Goal: Task Accomplishment & Management: Manage account settings

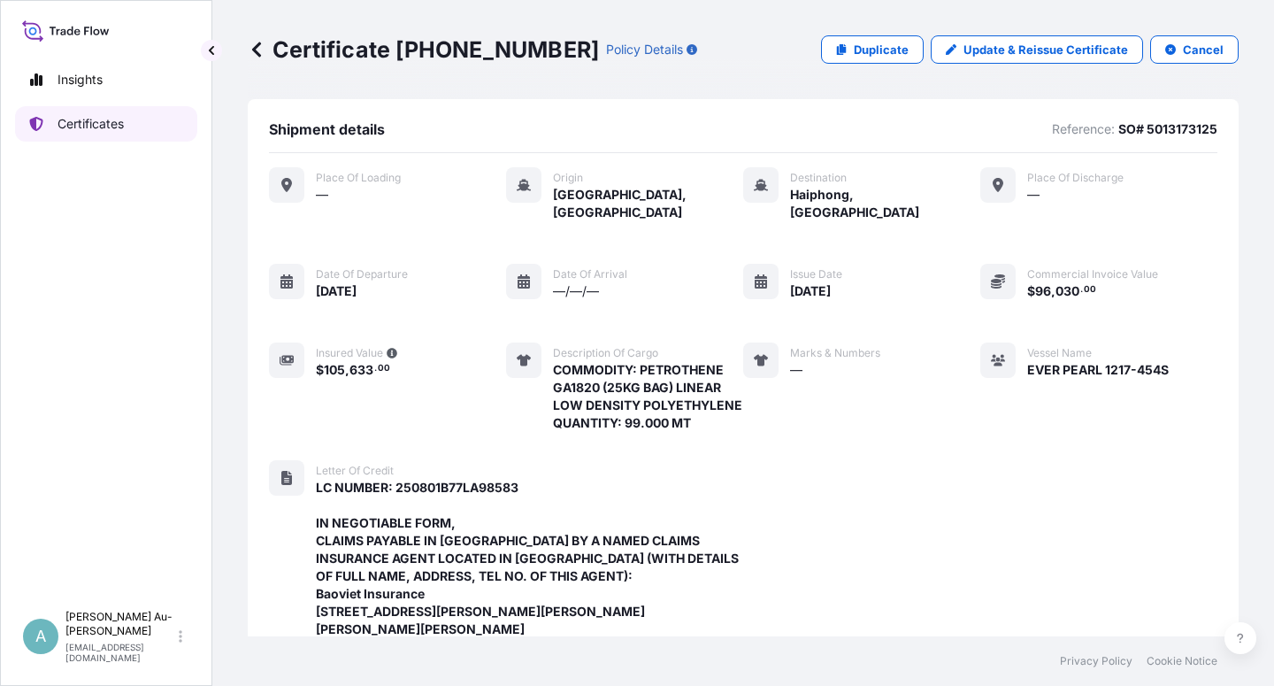
scroll to position [685, 0]
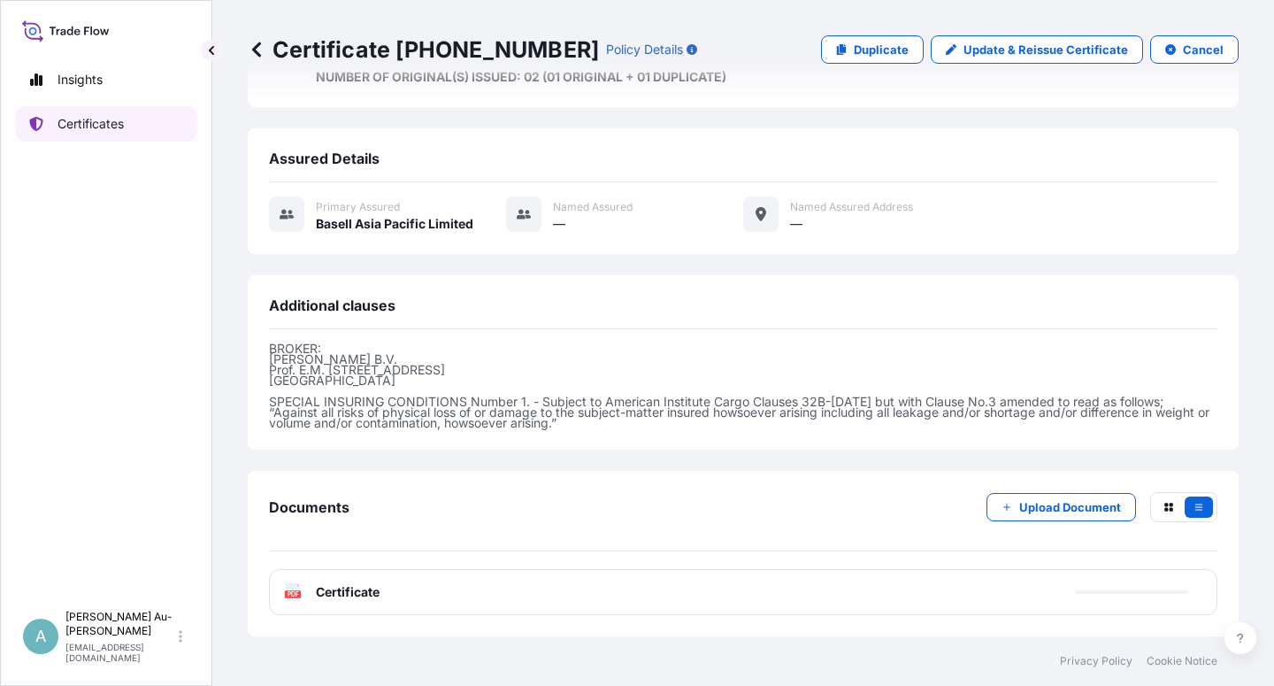
click at [132, 119] on link "Certificates" at bounding box center [106, 123] width 182 height 35
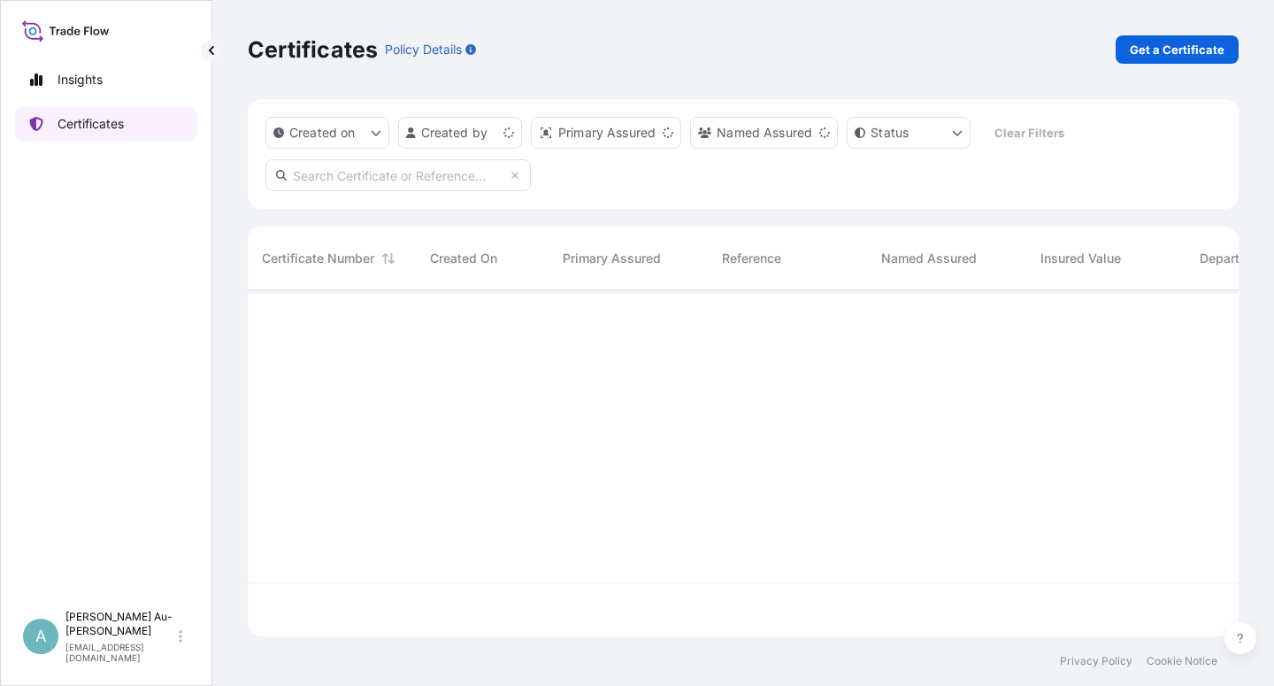
scroll to position [341, 976]
click at [370, 177] on input "text" at bounding box center [397, 175] width 265 height 32
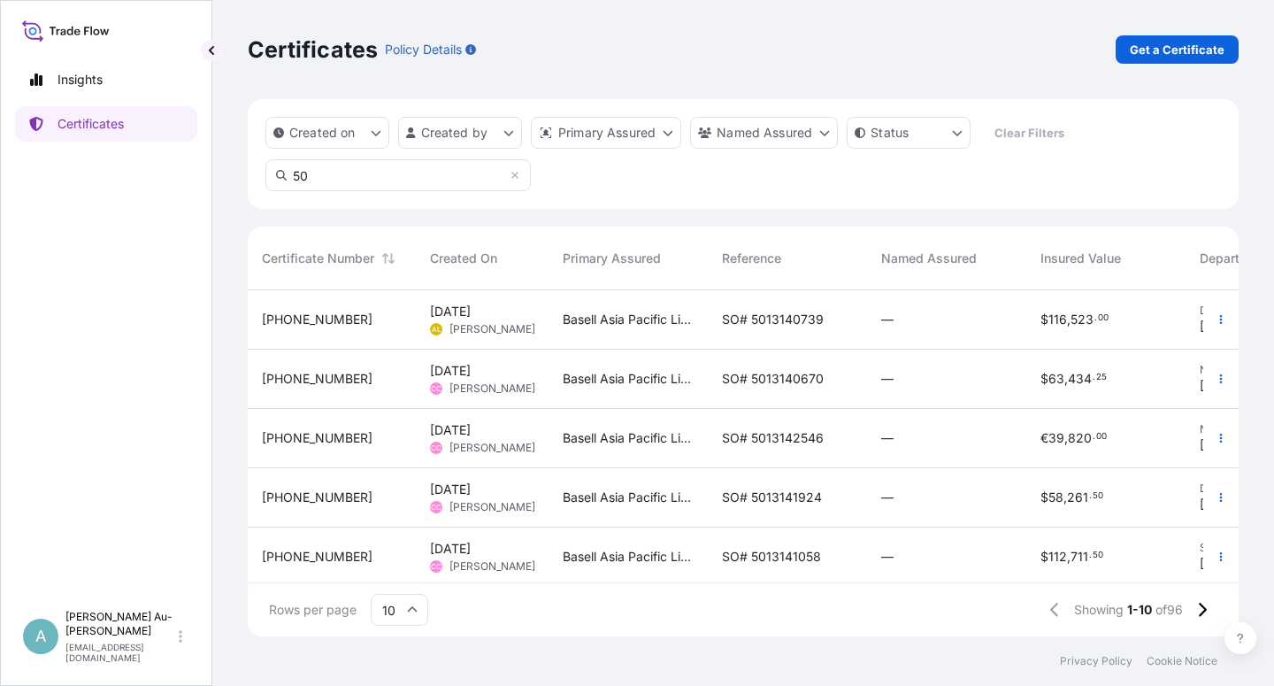
type input "5"
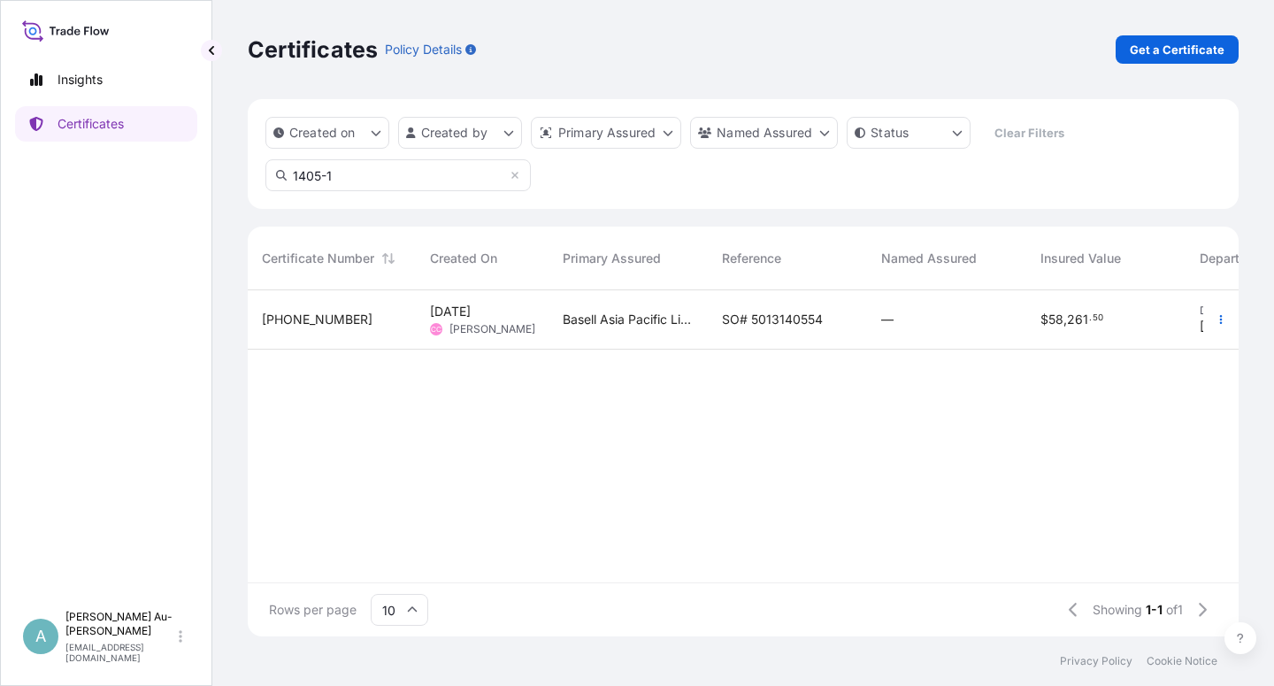
type input "1405-1"
click at [748, 327] on span "SO# 5013140554" at bounding box center [772, 320] width 101 height 18
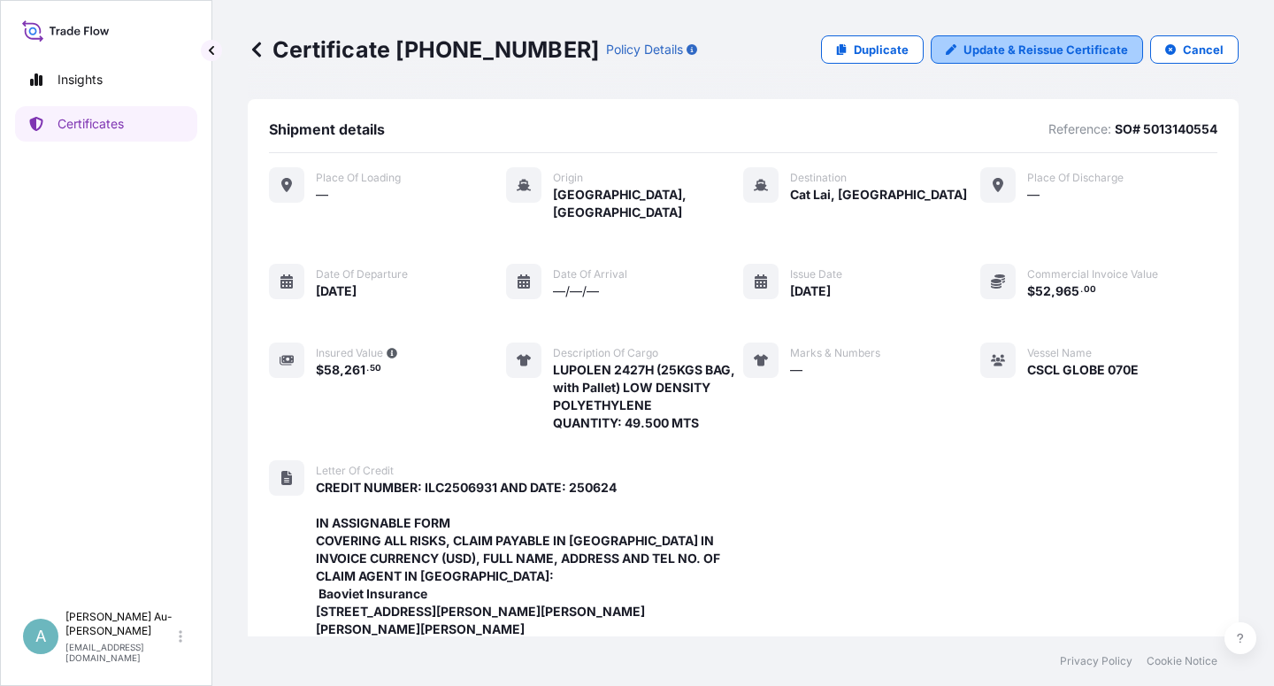
click at [1005, 52] on p "Update & Reissue Certificate" at bounding box center [1046, 50] width 165 height 18
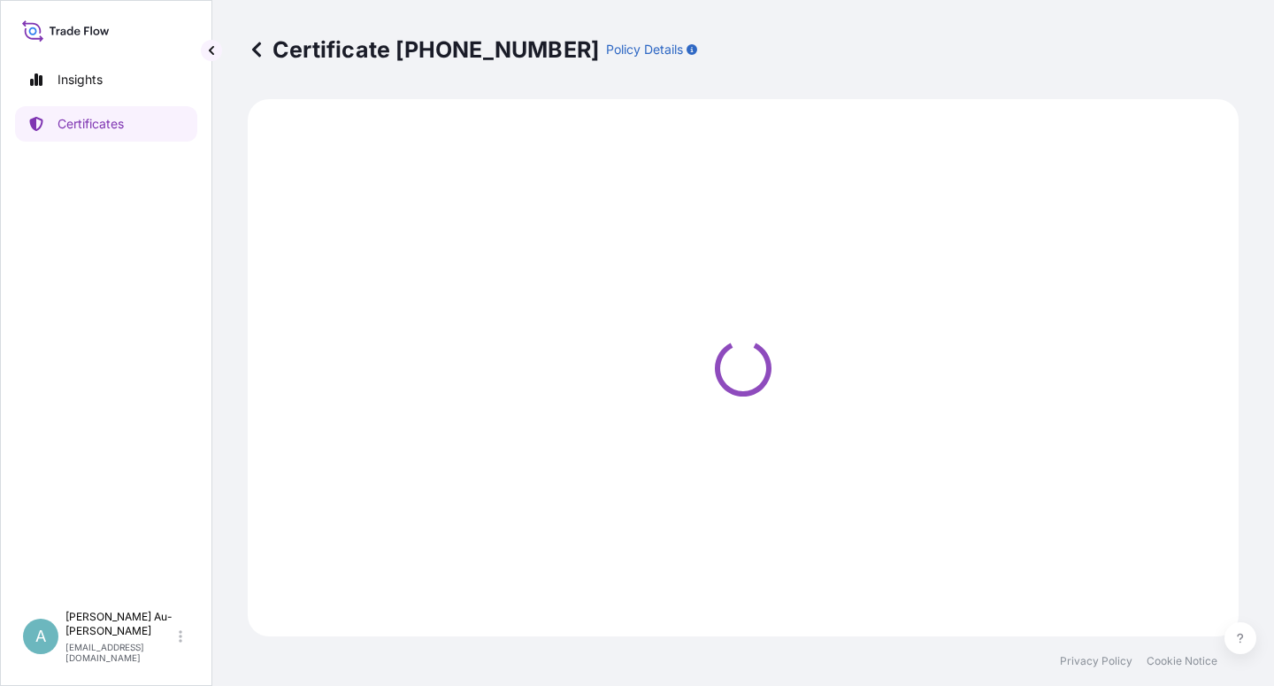
select select "Sea"
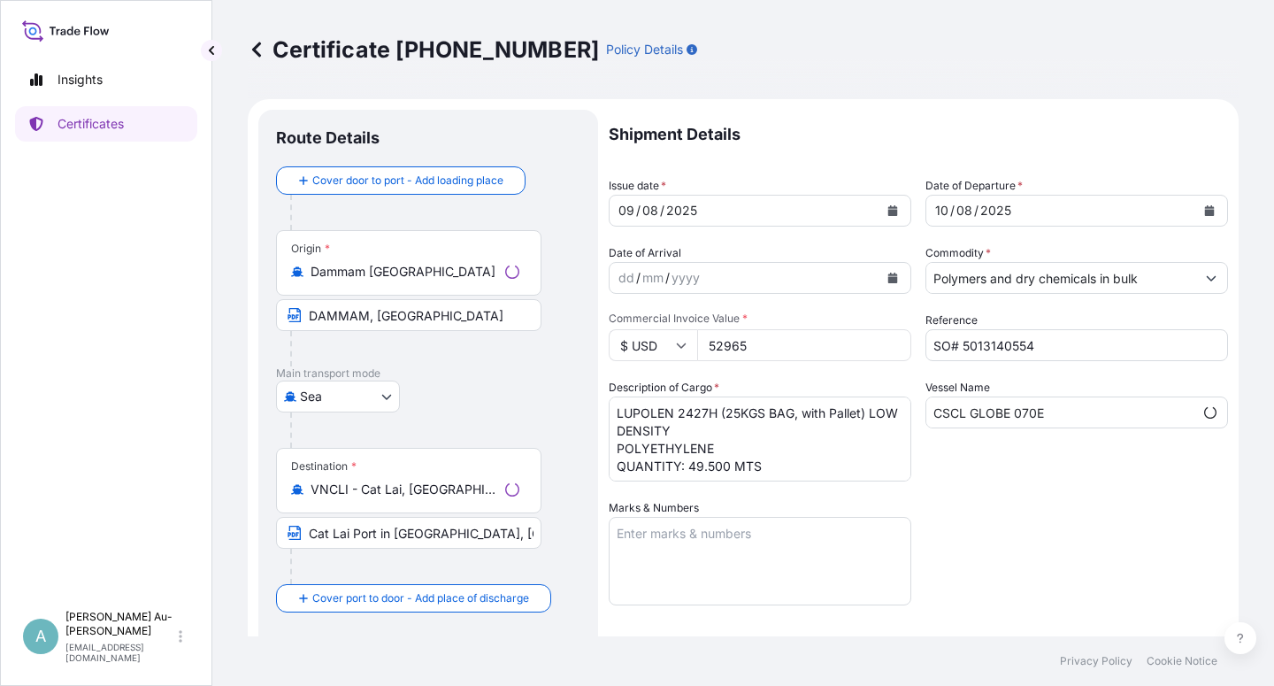
select select "32034"
click at [888, 214] on icon "Calendar" at bounding box center [893, 210] width 10 height 11
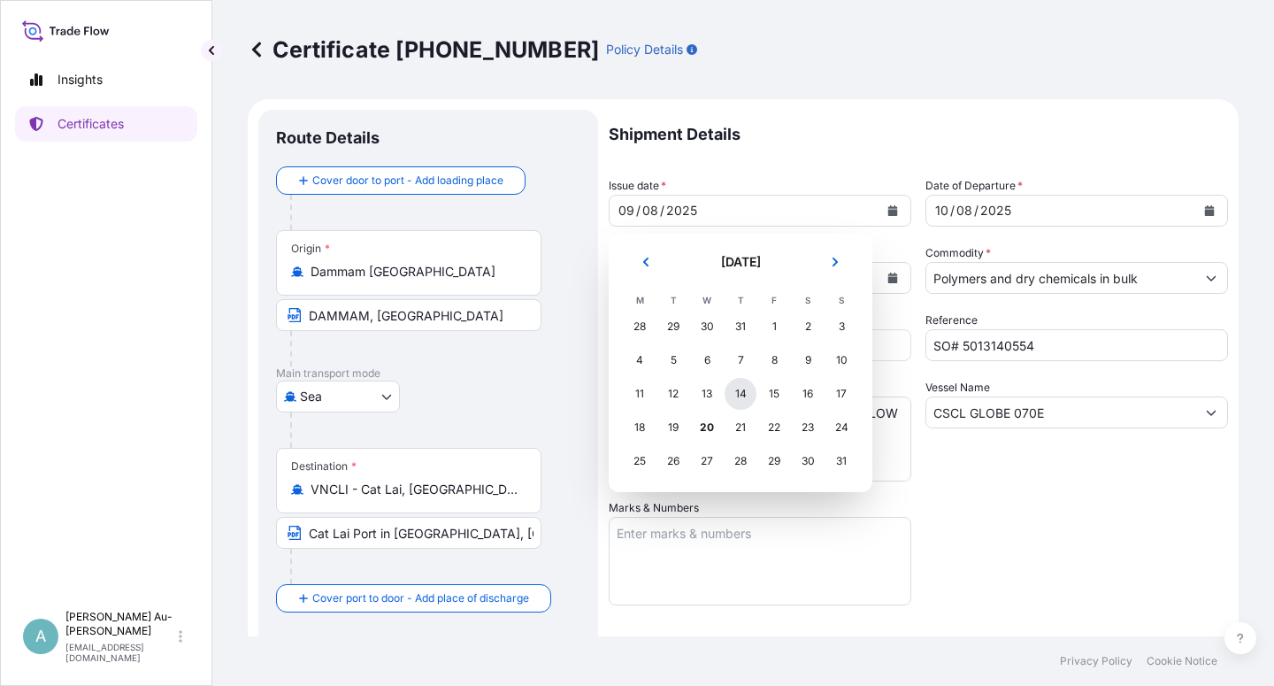
click at [745, 401] on div "14" at bounding box center [741, 394] width 32 height 32
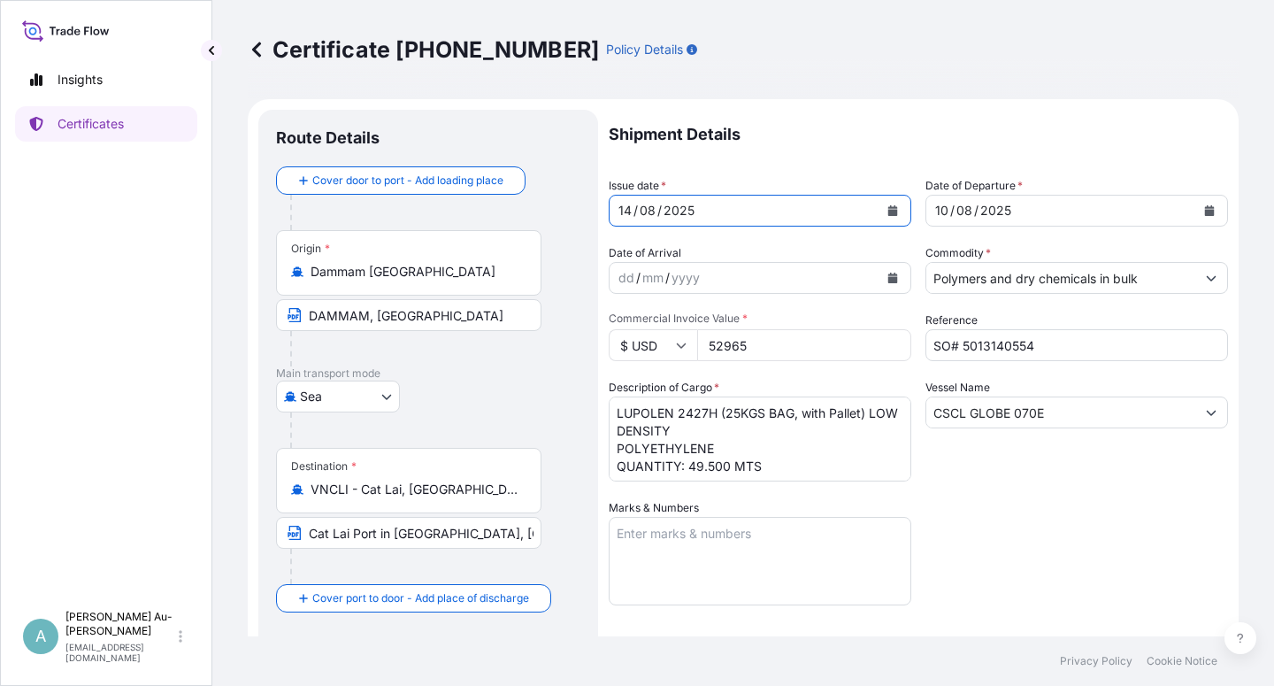
click at [1196, 204] on button "Calendar" at bounding box center [1209, 210] width 28 height 28
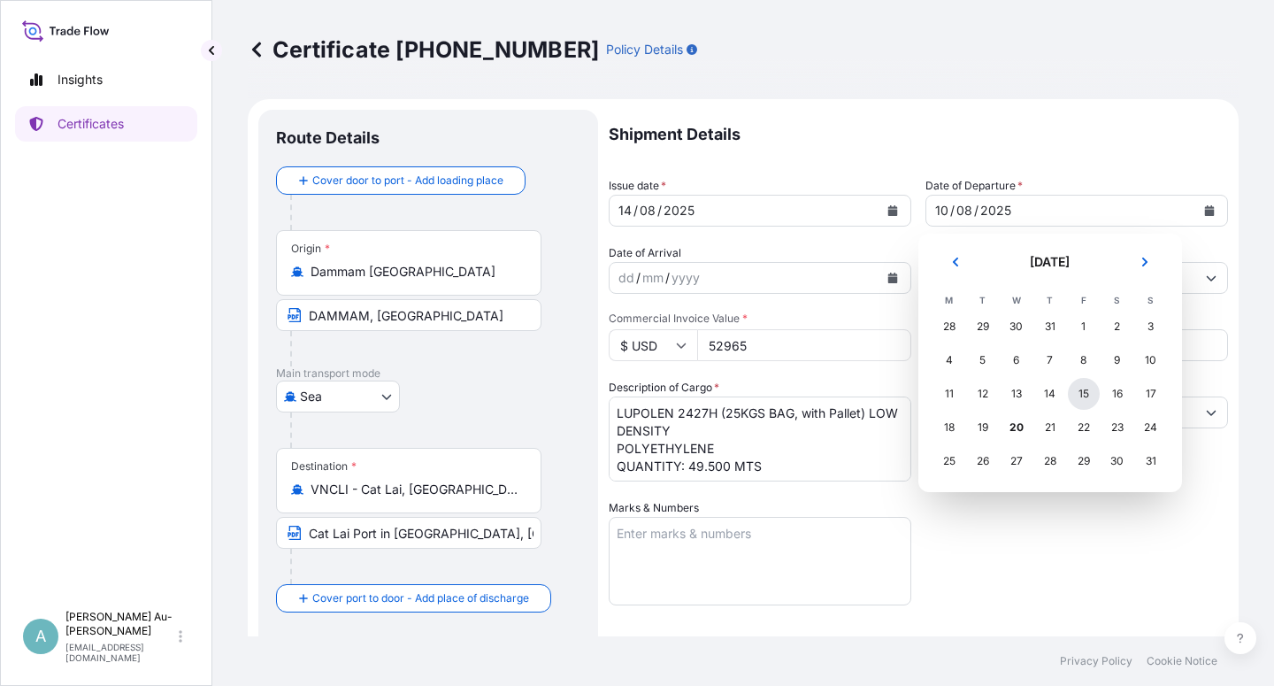
click at [1087, 400] on div "15" at bounding box center [1084, 394] width 32 height 32
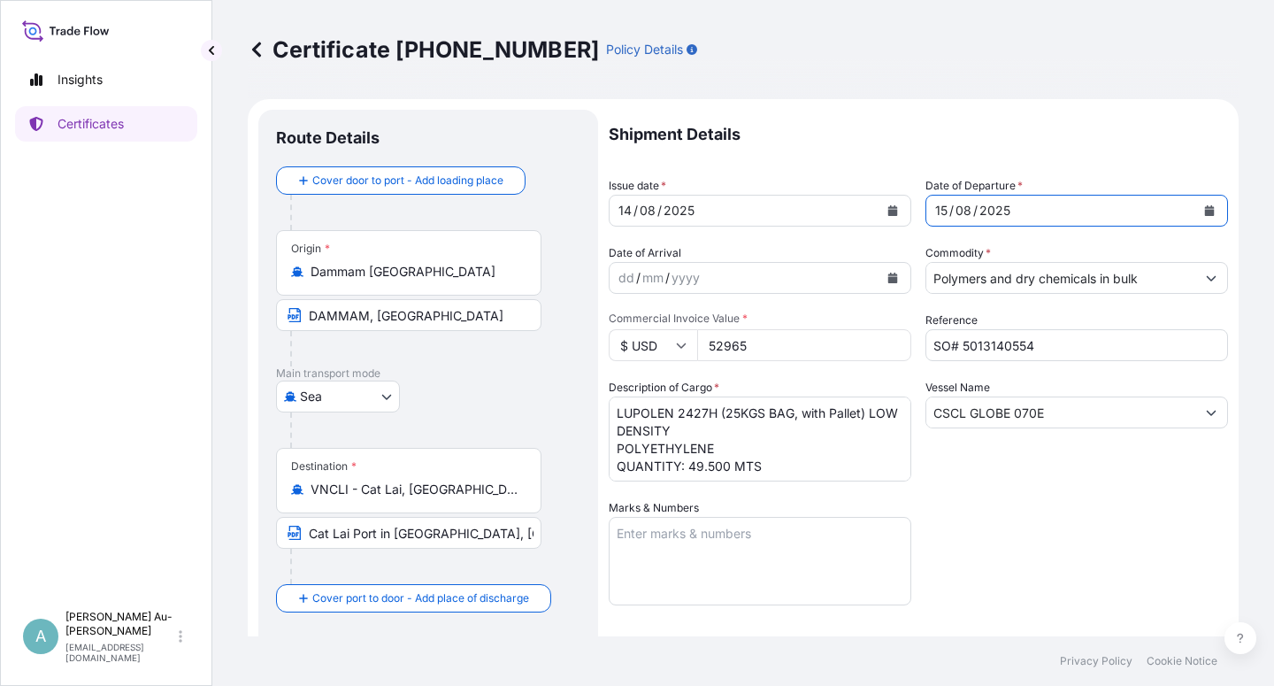
click at [1091, 526] on div "Shipment Details Issue date * [DATE] Date of Departure * [DATE] Date of Arrival…" at bounding box center [918, 565] width 619 height 910
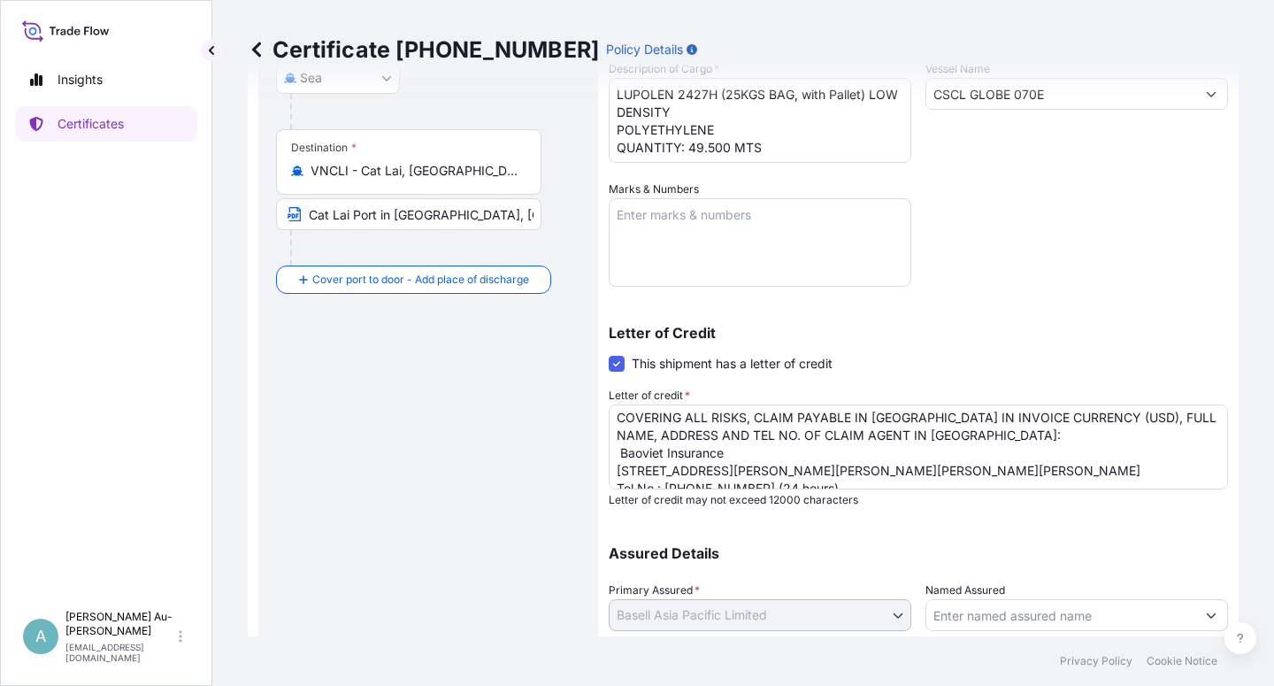
scroll to position [33, 0]
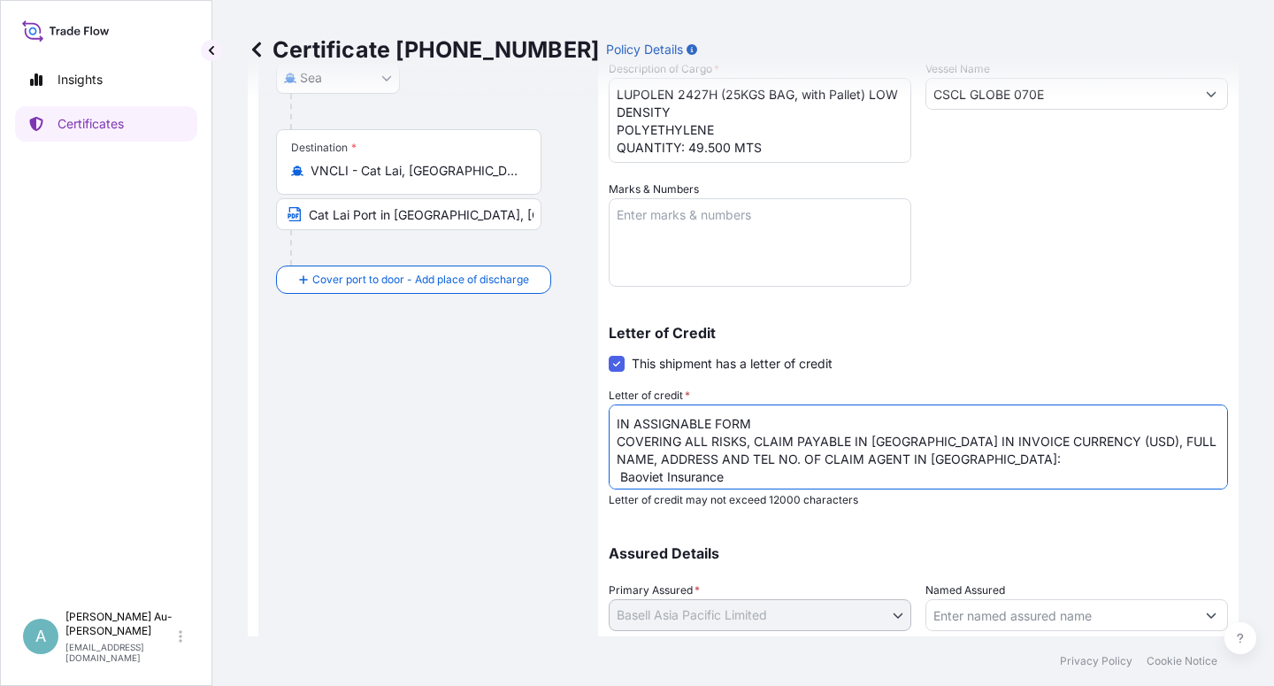
click at [1112, 441] on textarea "CREDIT NUMBER: ILC2506931 AND DATE: 250624 IN ASSIGNABLE FORM COVERING ALL RISK…" at bounding box center [918, 446] width 619 height 85
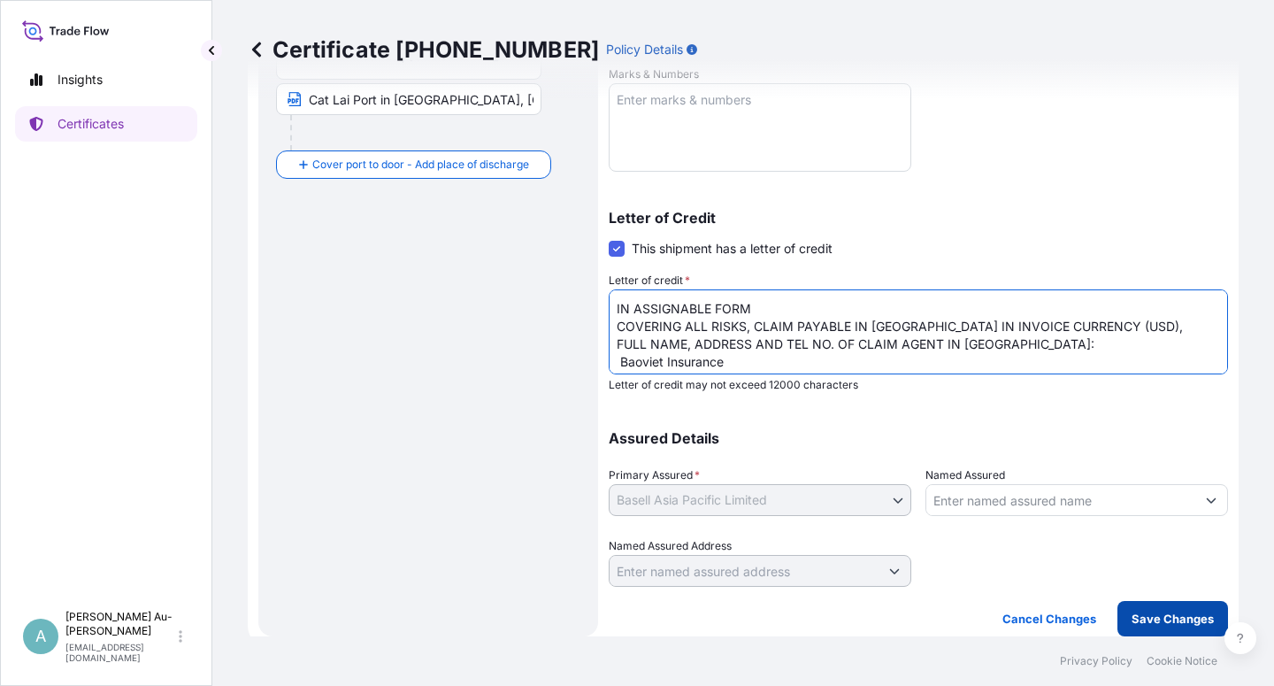
type textarea "CREDIT NUMBER: ILC2506931 AND DATE: 250624 IN ASSIGNABLE FORM COVERING ALL RISK…"
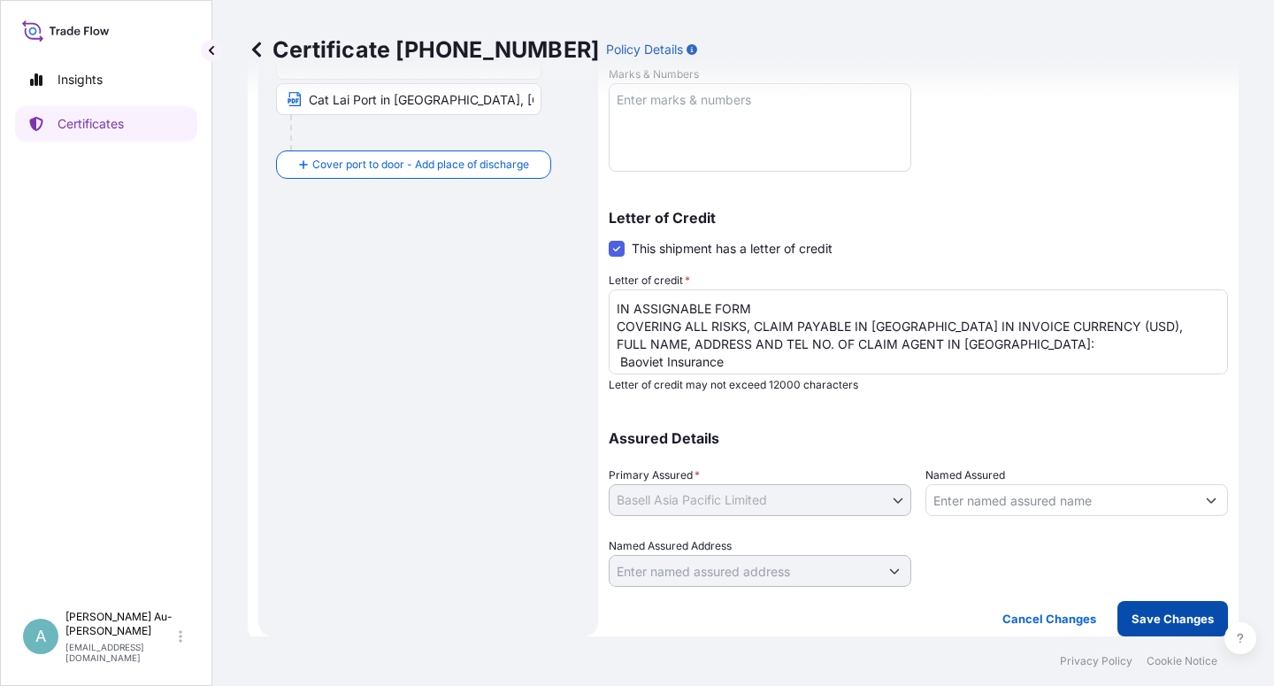
click at [1144, 616] on p "Save Changes" at bounding box center [1173, 619] width 82 height 18
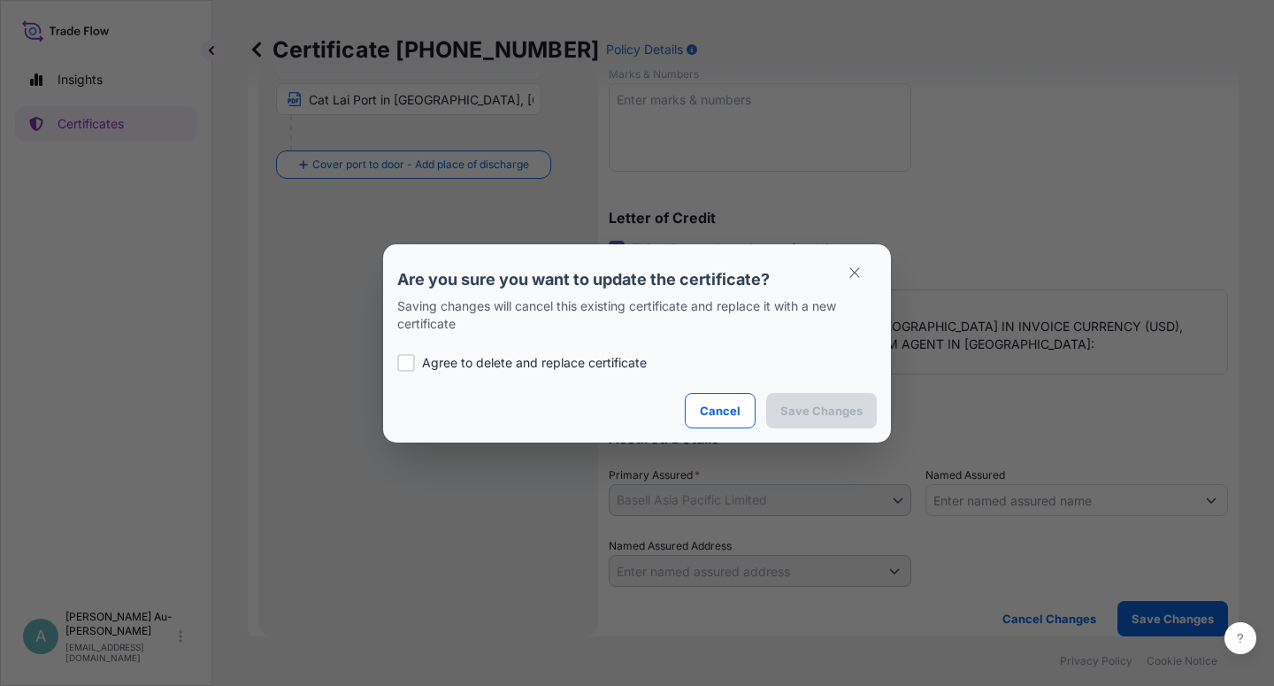
click at [461, 359] on p "Agree to delete and replace certificate" at bounding box center [534, 363] width 225 height 18
checkbox input "true"
click at [797, 415] on p "Save Changes" at bounding box center [821, 411] width 82 height 18
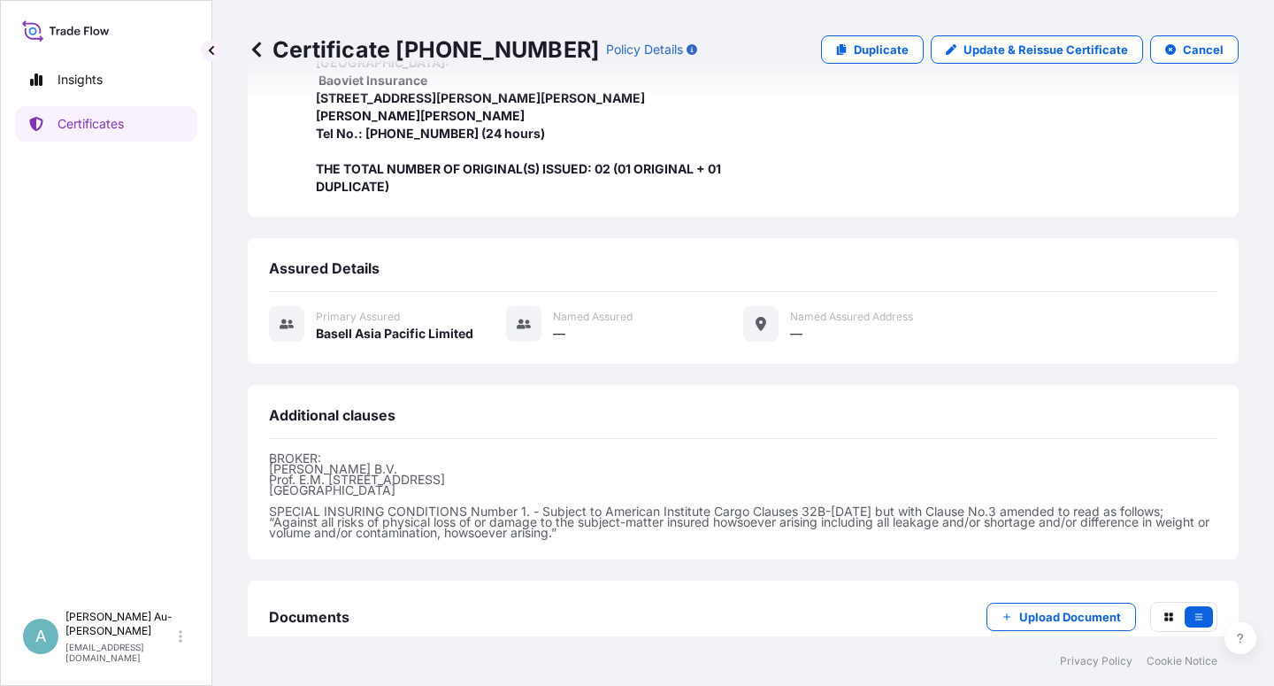
scroll to position [614, 0]
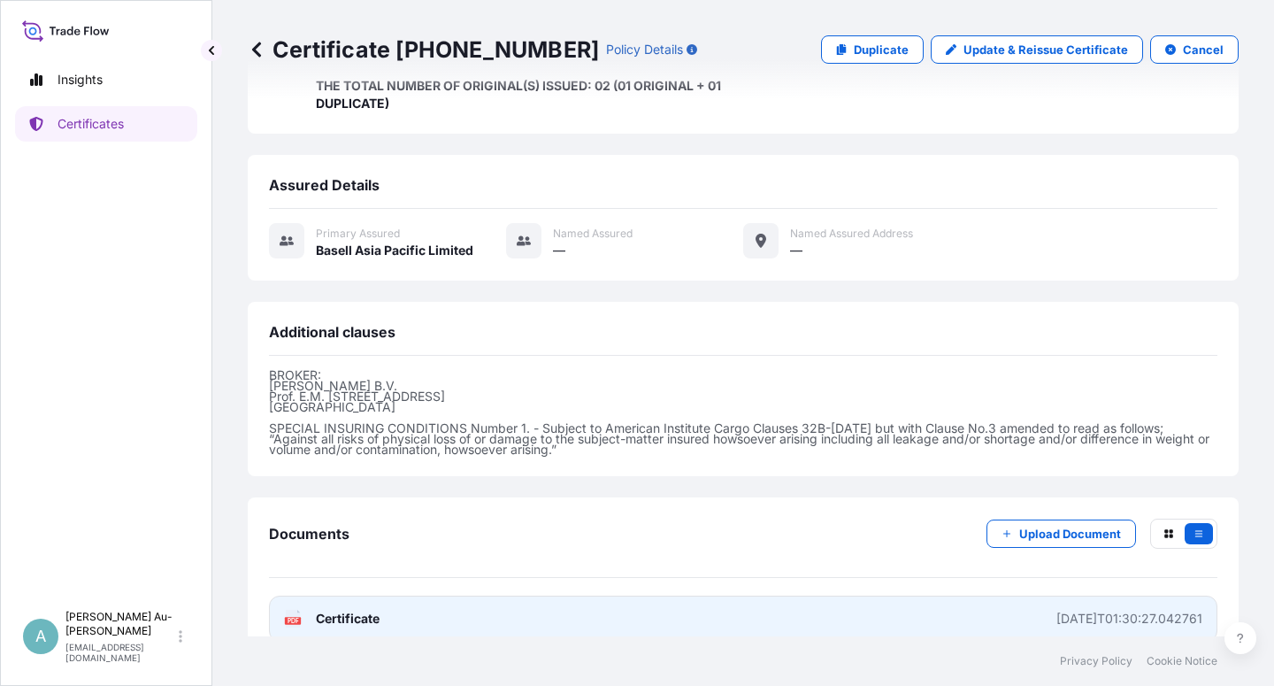
click at [365, 610] on span "Certificate" at bounding box center [348, 619] width 64 height 18
